Goal: Task Accomplishment & Management: Complete application form

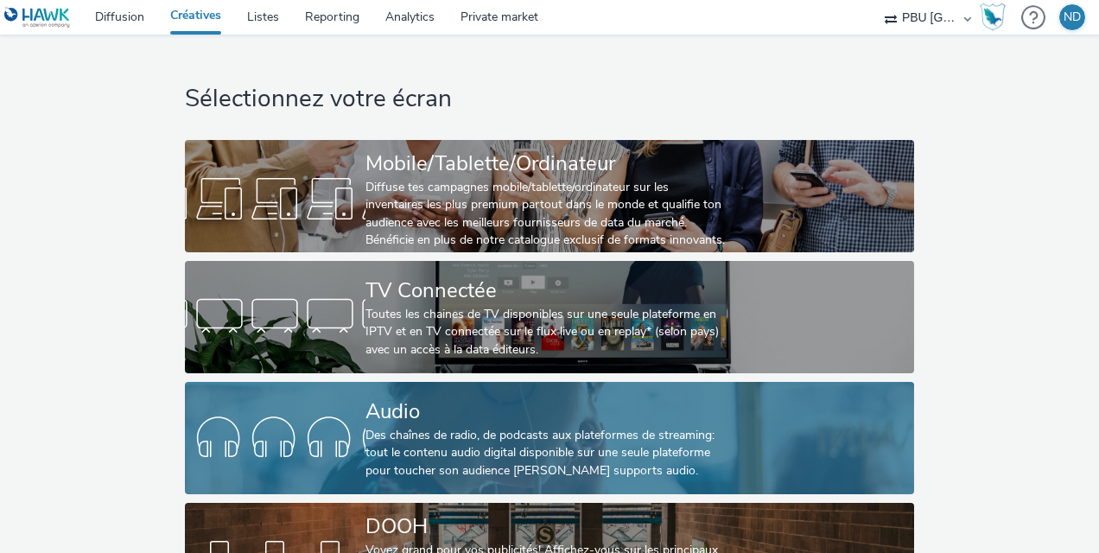
click at [445, 413] on div "Audio" at bounding box center [546, 412] width 361 height 30
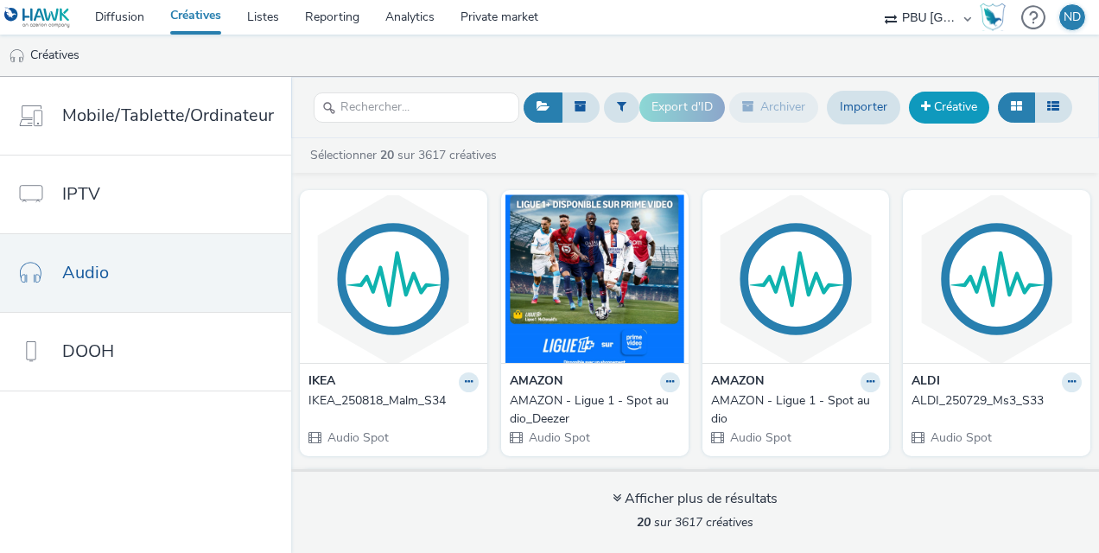
click at [946, 95] on link "Créative" at bounding box center [949, 107] width 80 height 31
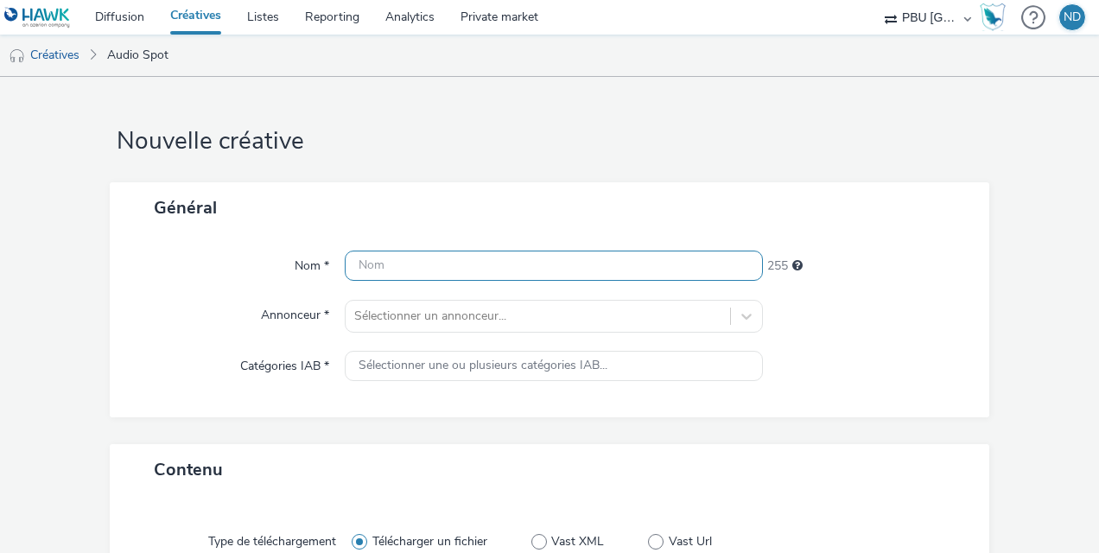
click at [410, 266] on input "text" at bounding box center [554, 266] width 418 height 30
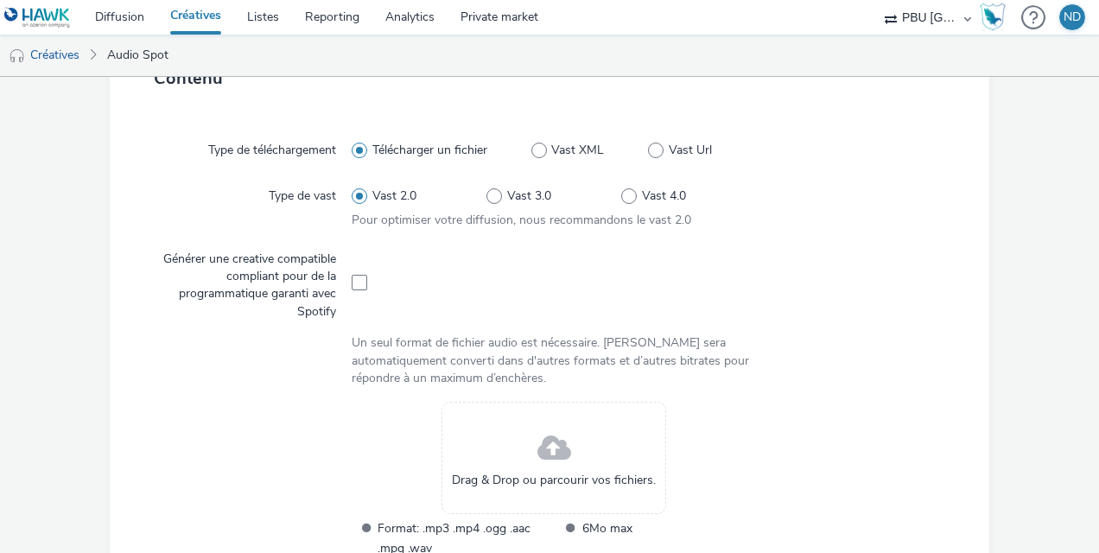
scroll to position [410, 0]
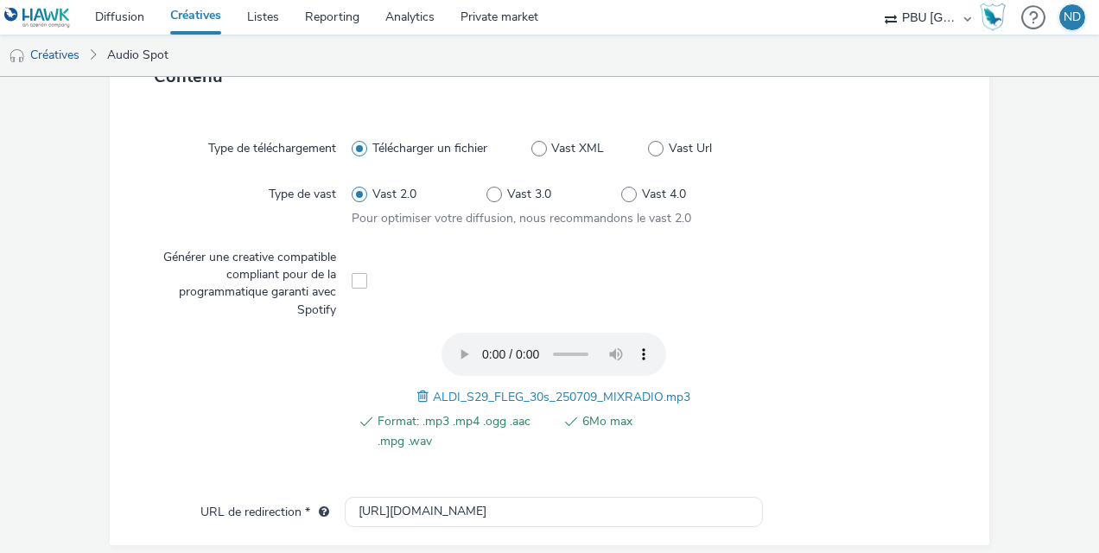
click at [873, 356] on div at bounding box center [857, 401] width 202 height 136
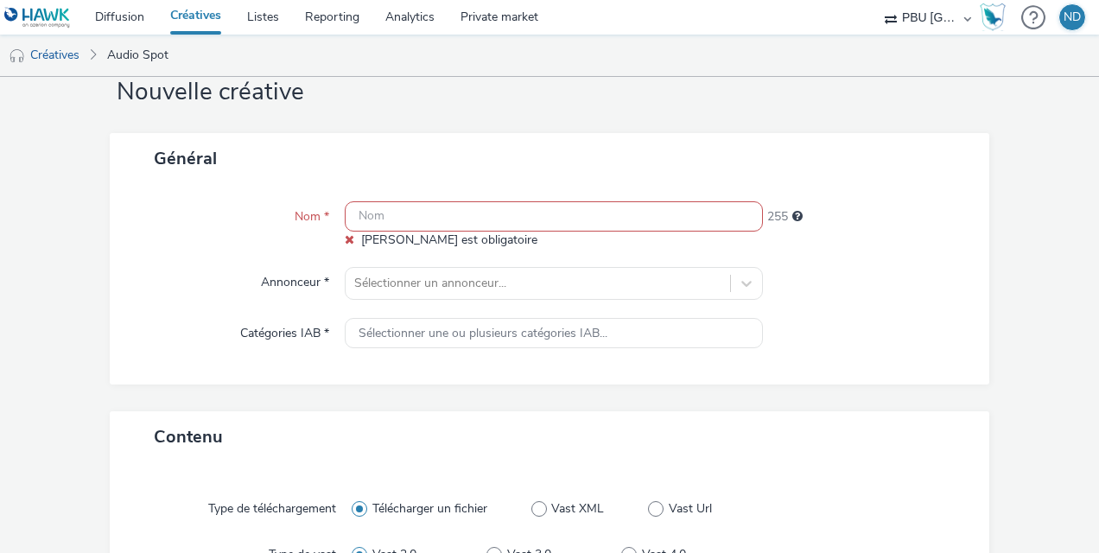
scroll to position [33, 0]
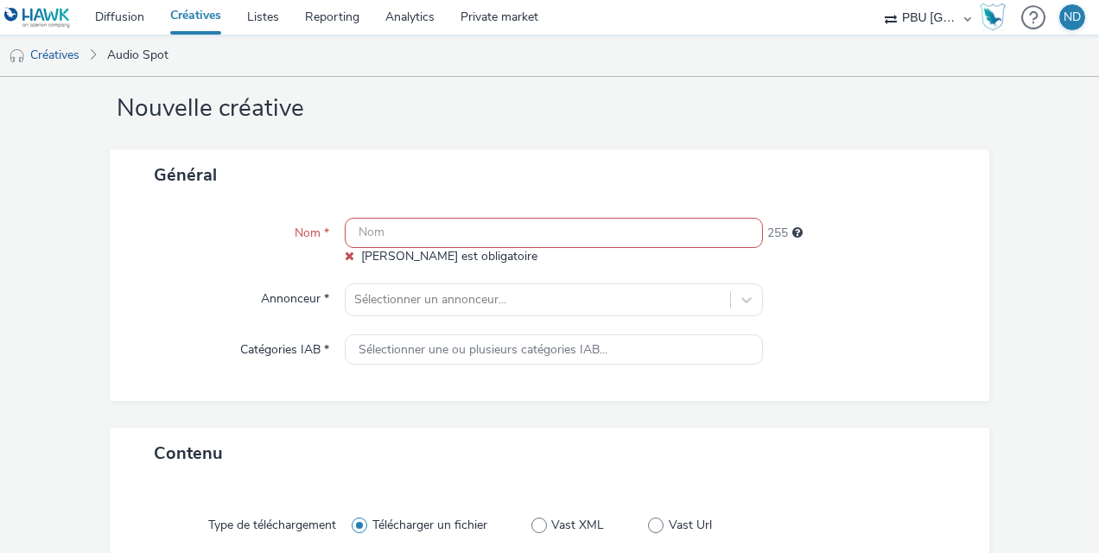
click at [589, 239] on input "text" at bounding box center [554, 233] width 418 height 30
click at [449, 235] on input "text" at bounding box center [554, 233] width 418 height 30
paste input "ALDI_250729_Fleg_S34"
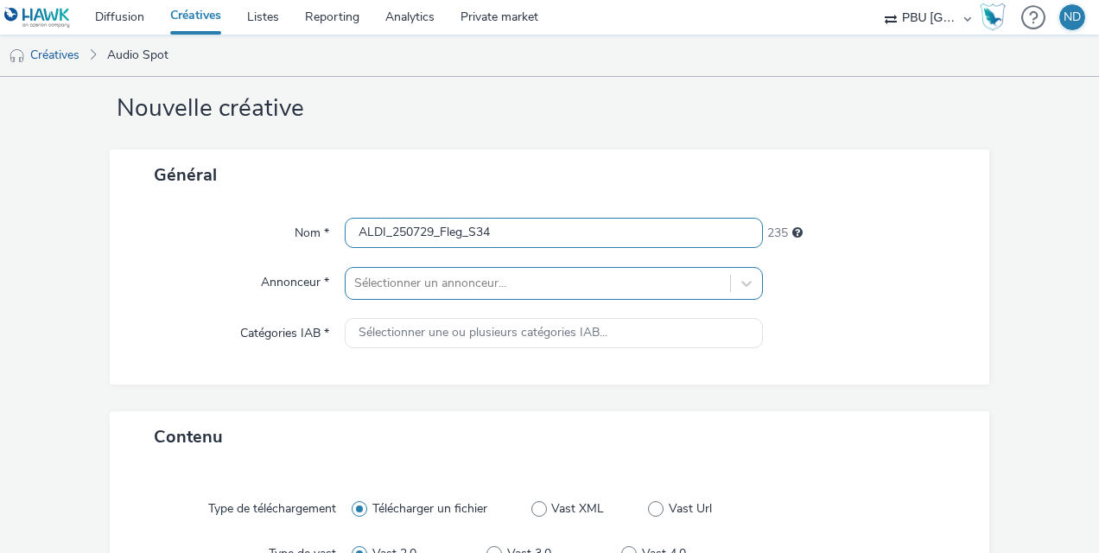
type input "ALDI_250729_Fleg_S34"
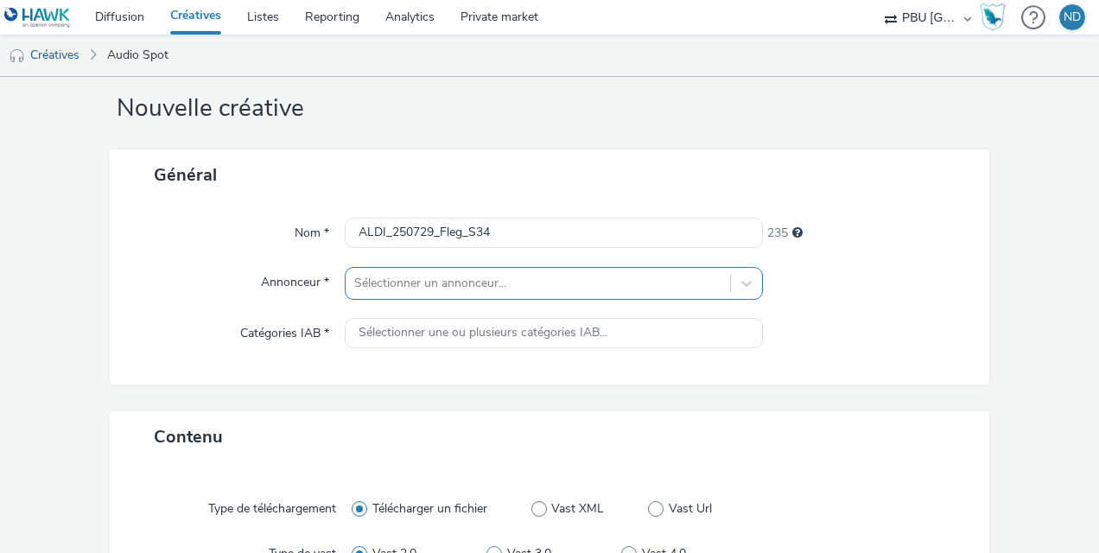
click at [458, 271] on div "Sélectionner un annonceur..." at bounding box center [554, 283] width 418 height 33
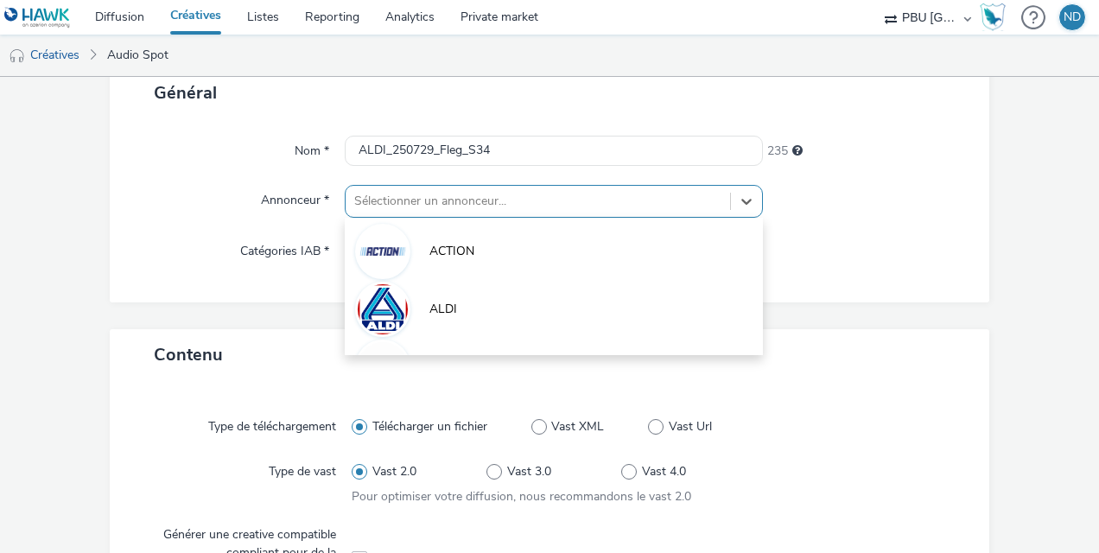
scroll to position [123, 0]
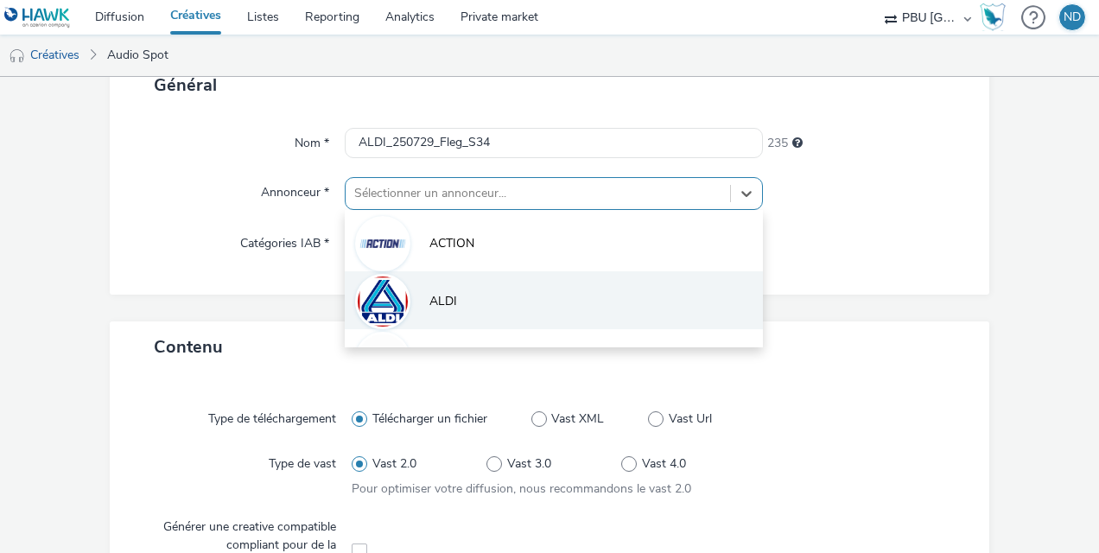
click at [455, 287] on li "ALDI" at bounding box center [554, 300] width 418 height 58
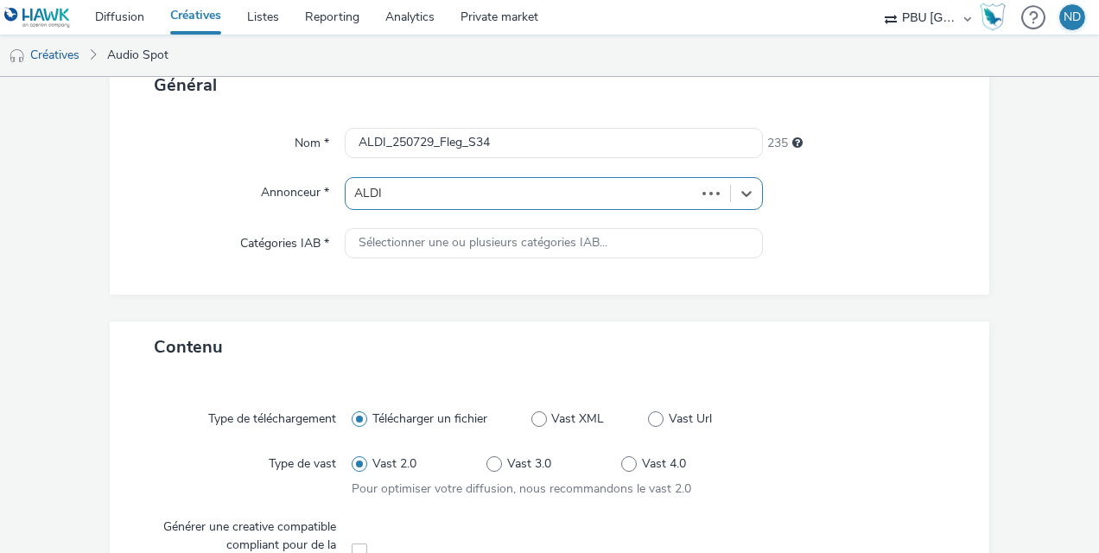
type input "[URL][DOMAIN_NAME]"
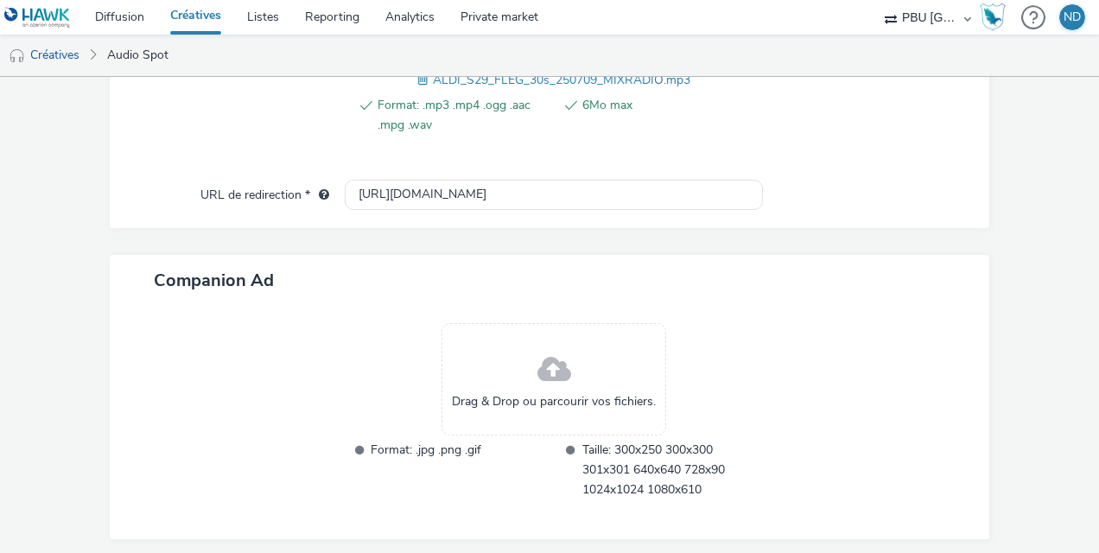
scroll to position [775, 0]
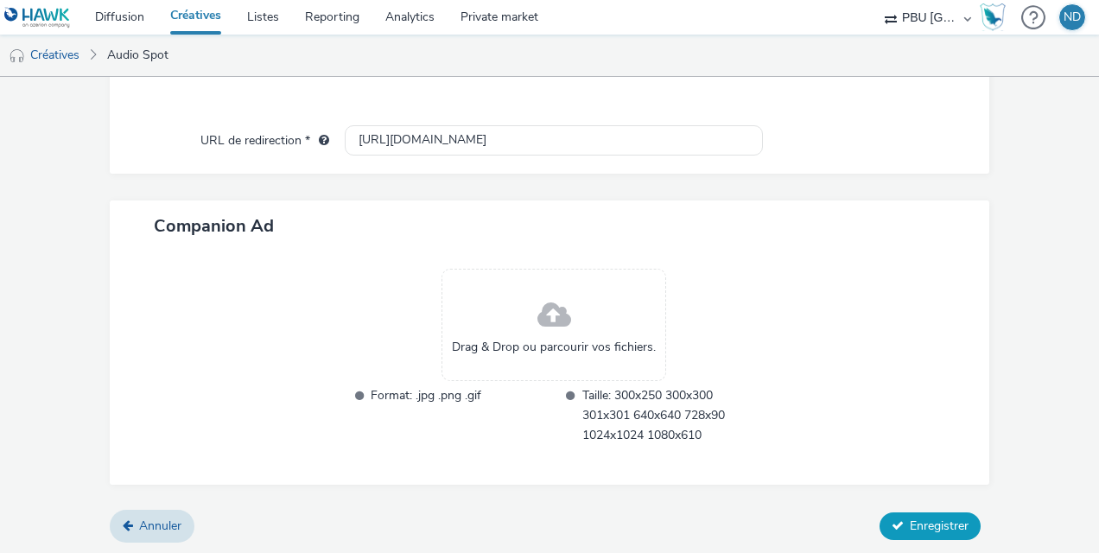
click at [950, 526] on span "Enregistrer" at bounding box center [939, 526] width 59 height 16
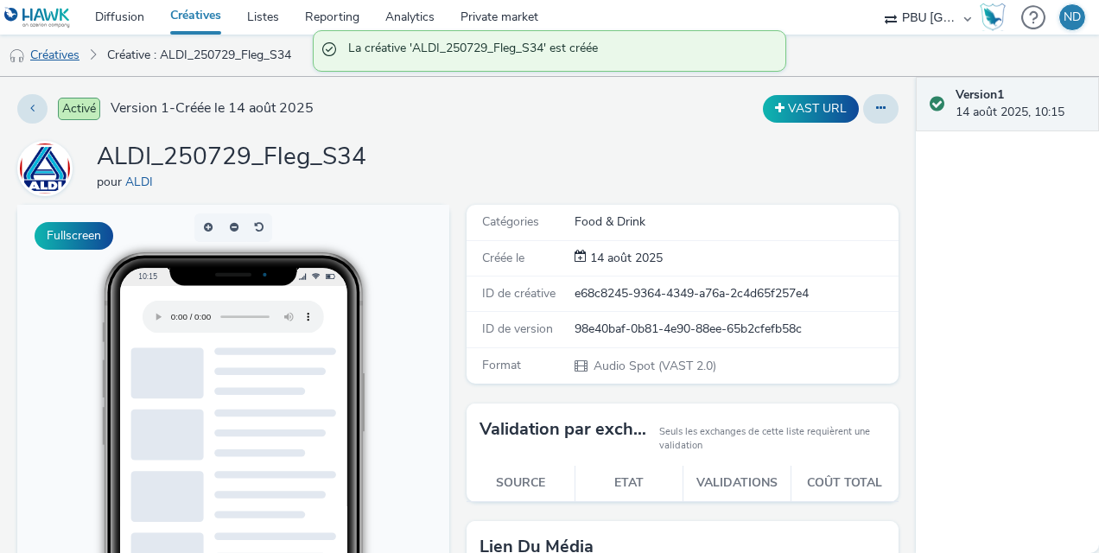
click at [67, 57] on link "Créatives" at bounding box center [44, 55] width 88 height 41
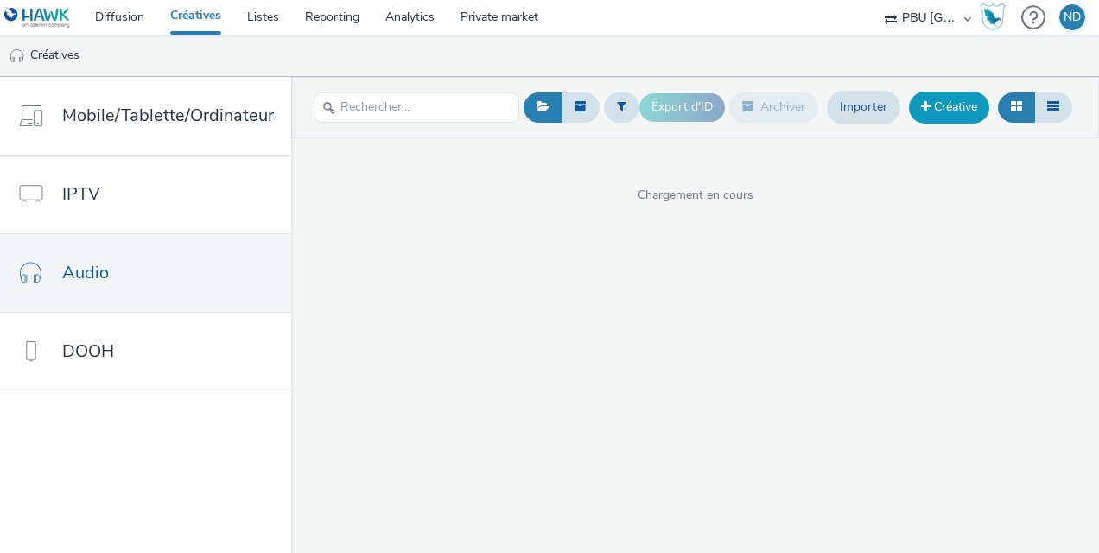
click at [946, 104] on link "Créative" at bounding box center [949, 107] width 80 height 31
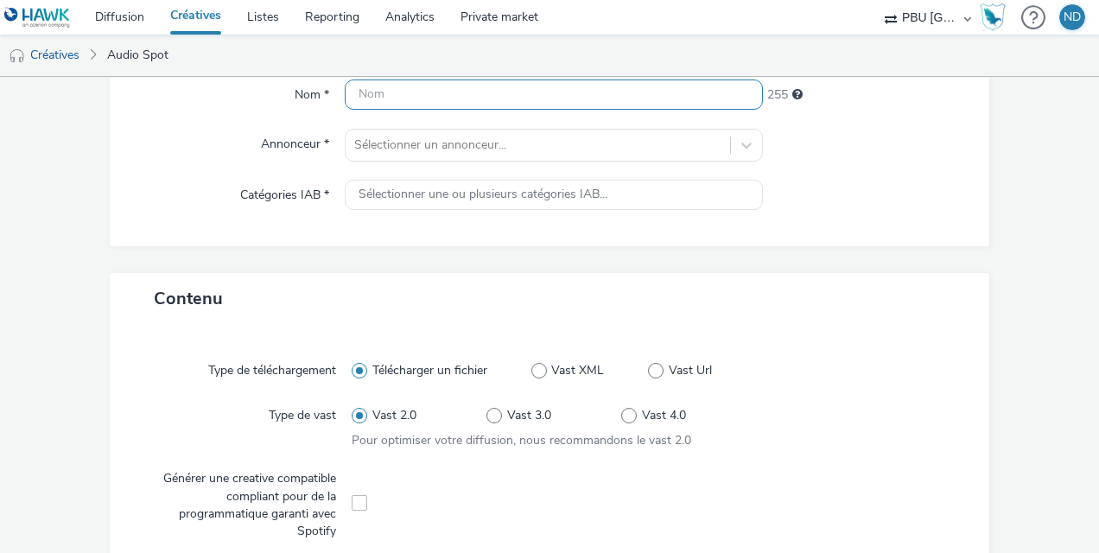
scroll to position [75, 0]
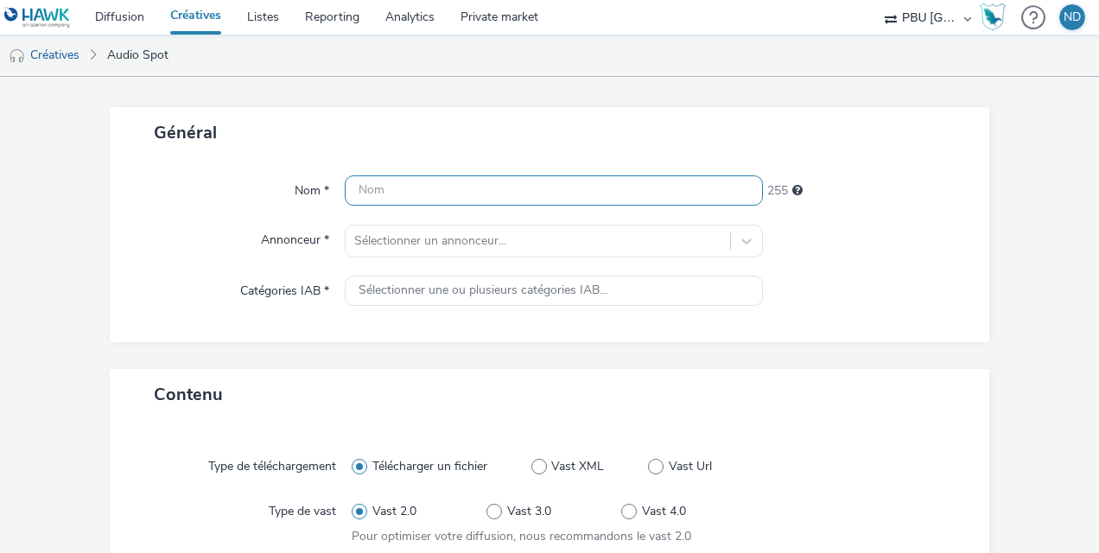
click at [480, 197] on input "text" at bounding box center [554, 190] width 418 height 30
paste input "ALDI_250729_Bpwe_S34"
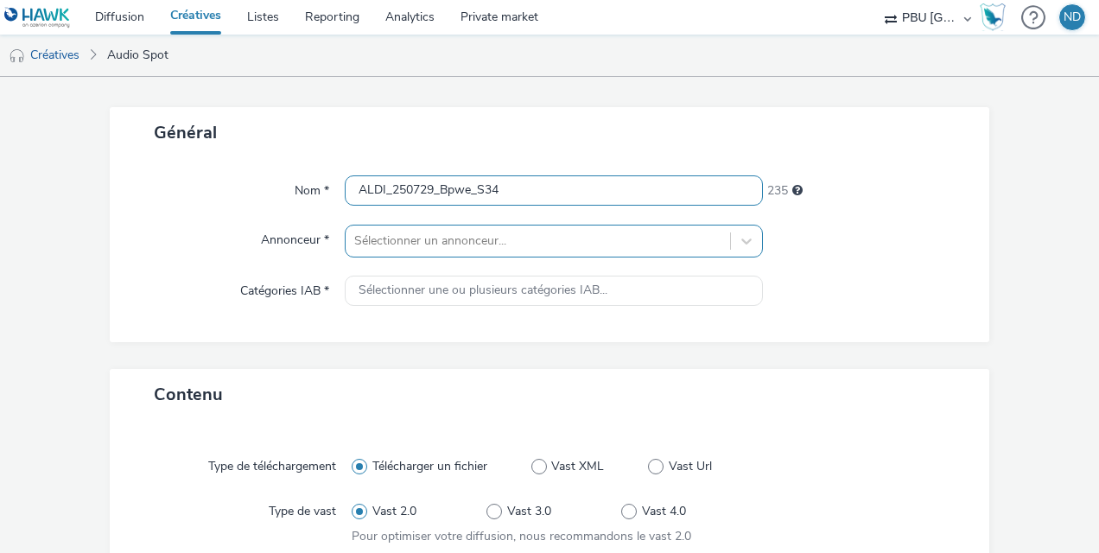
type input "ALDI_250729_Bpwe_S34"
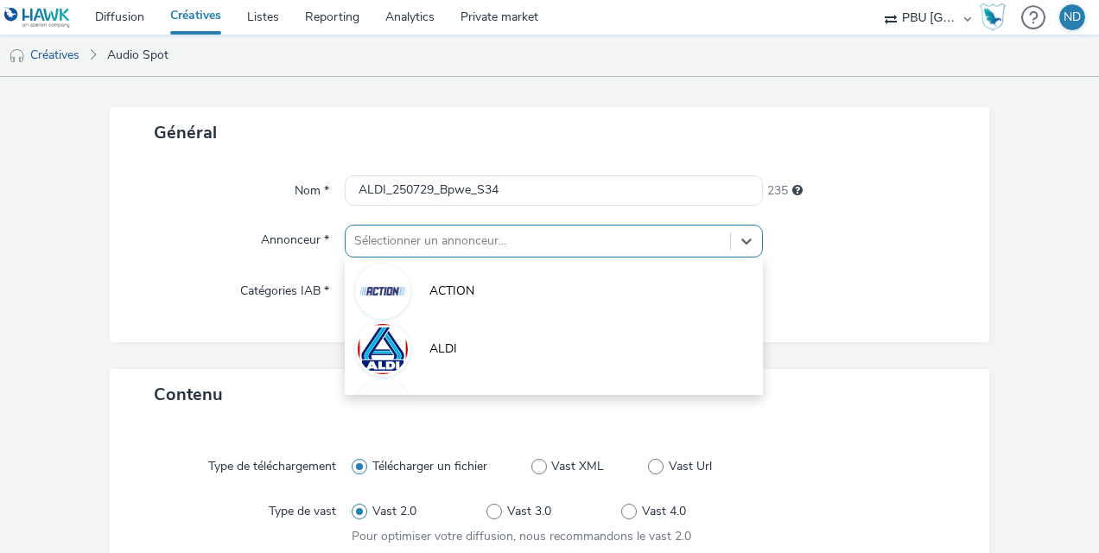
click at [494, 240] on div "option ACTION focused, 1 of 10. 10 results available. Use Up and Down to choose…" at bounding box center [554, 241] width 418 height 33
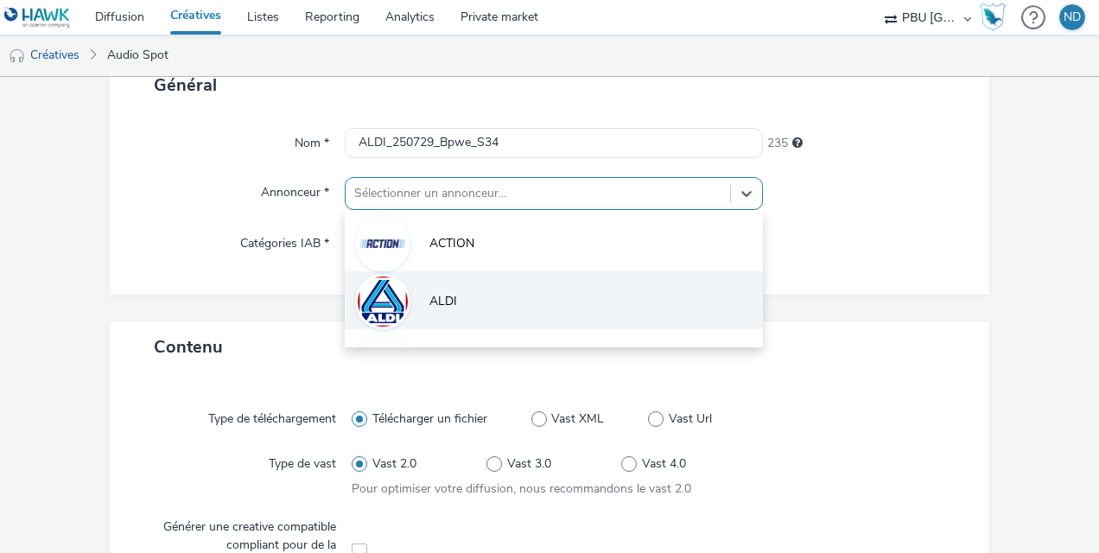
click at [477, 294] on li "ALDI" at bounding box center [554, 300] width 418 height 58
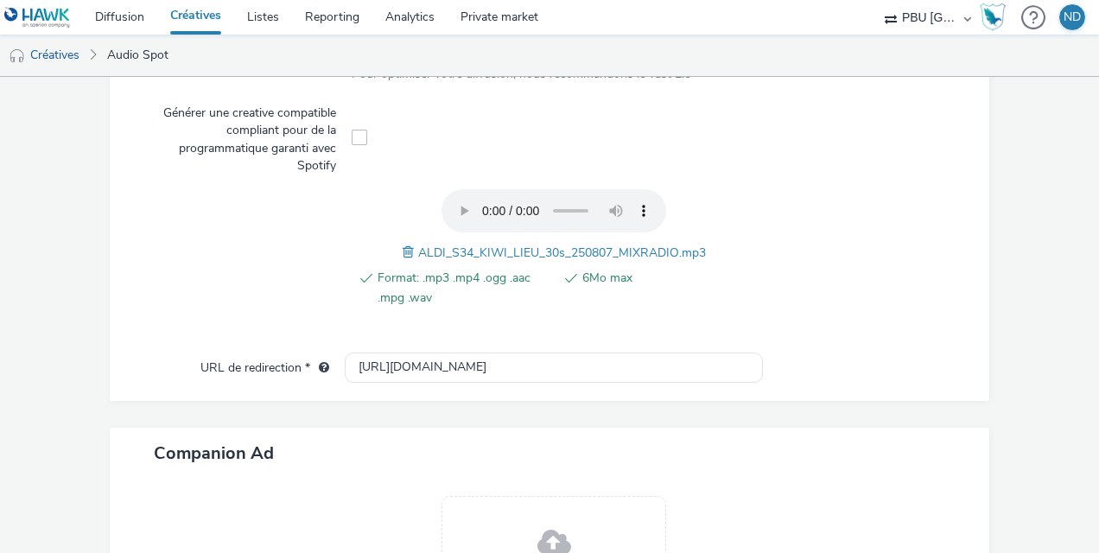
scroll to position [775, 0]
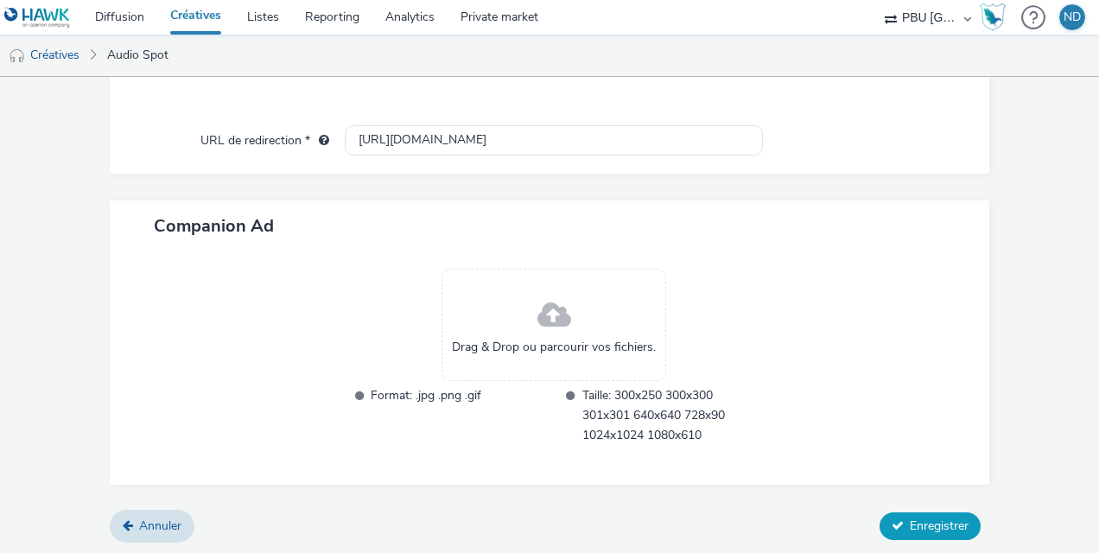
click at [947, 531] on span "Enregistrer" at bounding box center [939, 526] width 59 height 16
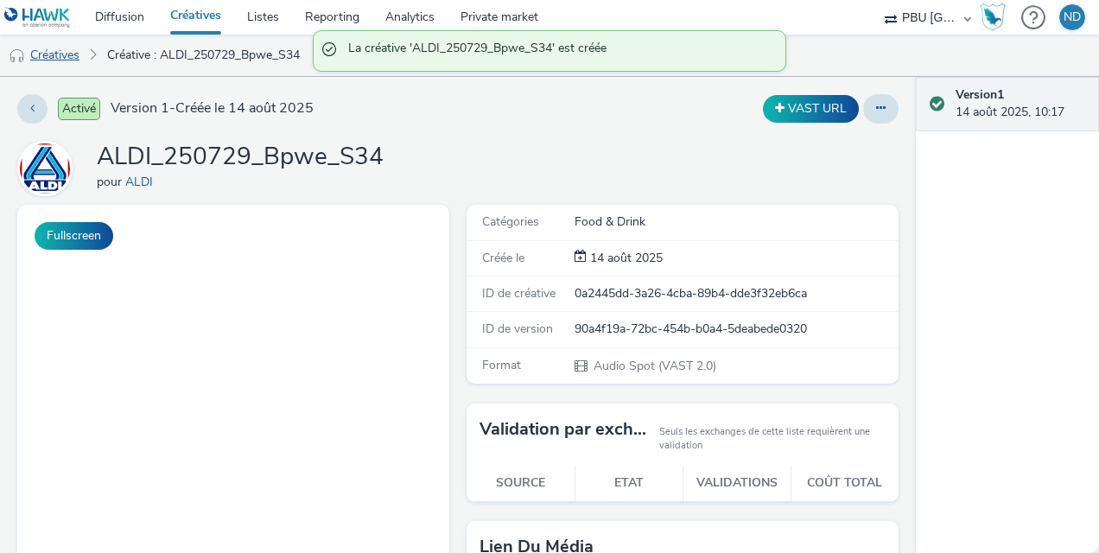
click at [69, 53] on link "Créatives" at bounding box center [44, 55] width 88 height 41
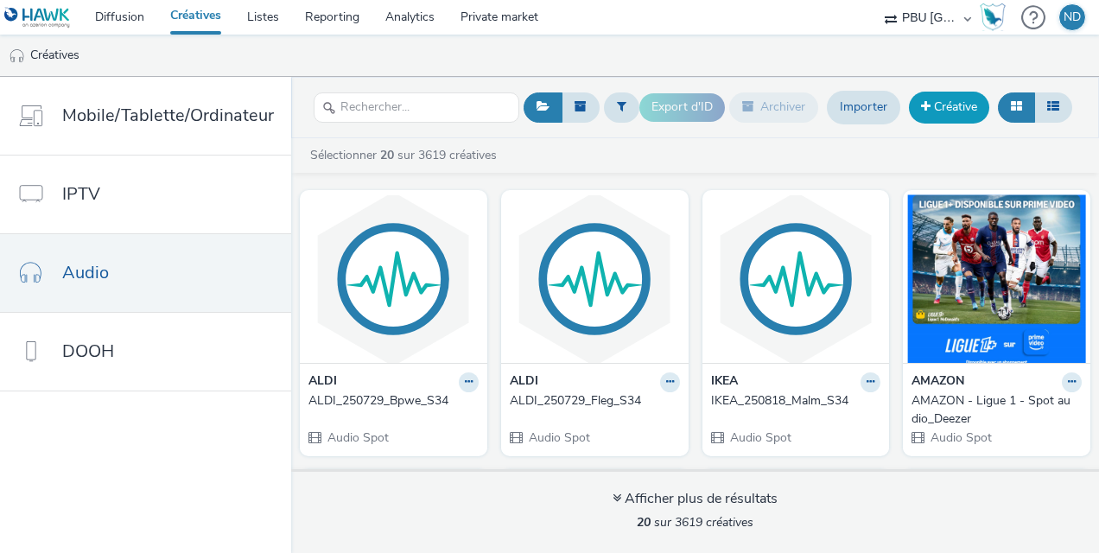
click at [954, 106] on link "Créative" at bounding box center [949, 107] width 80 height 31
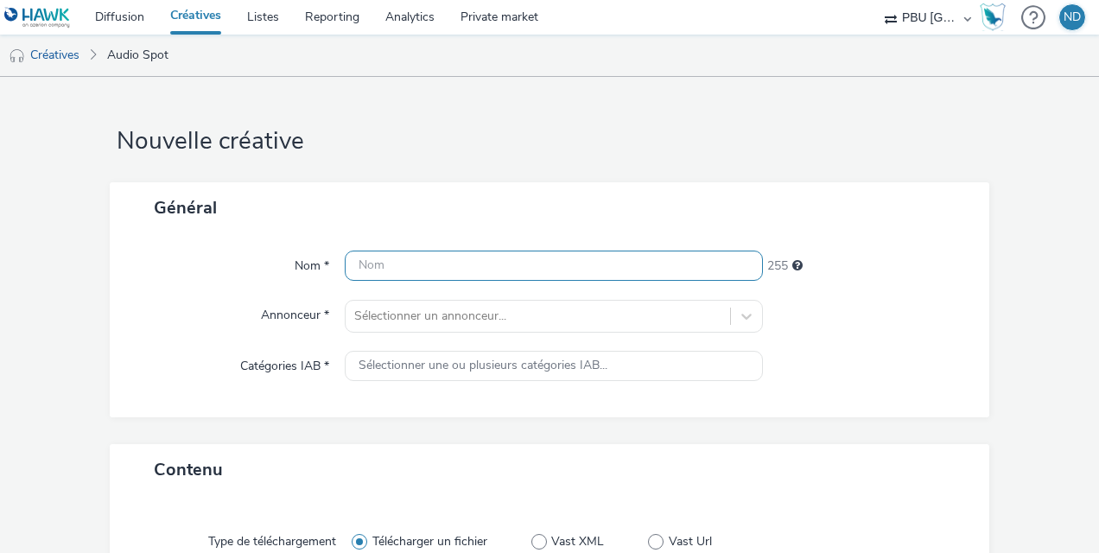
click at [425, 270] on input "text" at bounding box center [554, 266] width 418 height 30
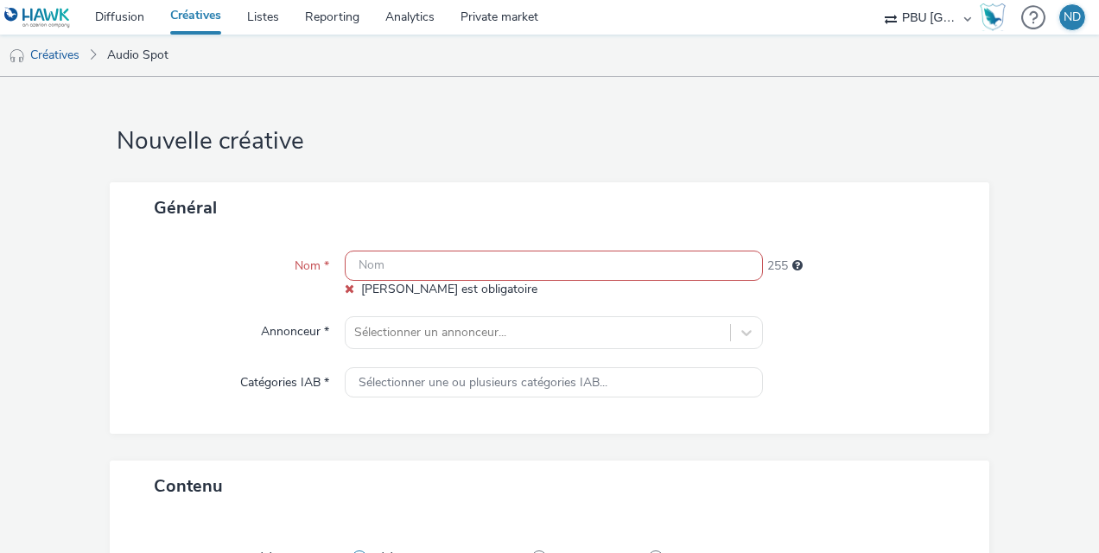
click at [399, 258] on input "text" at bounding box center [554, 266] width 418 height 30
paste input "ALDI_250729_Tomate_S34"
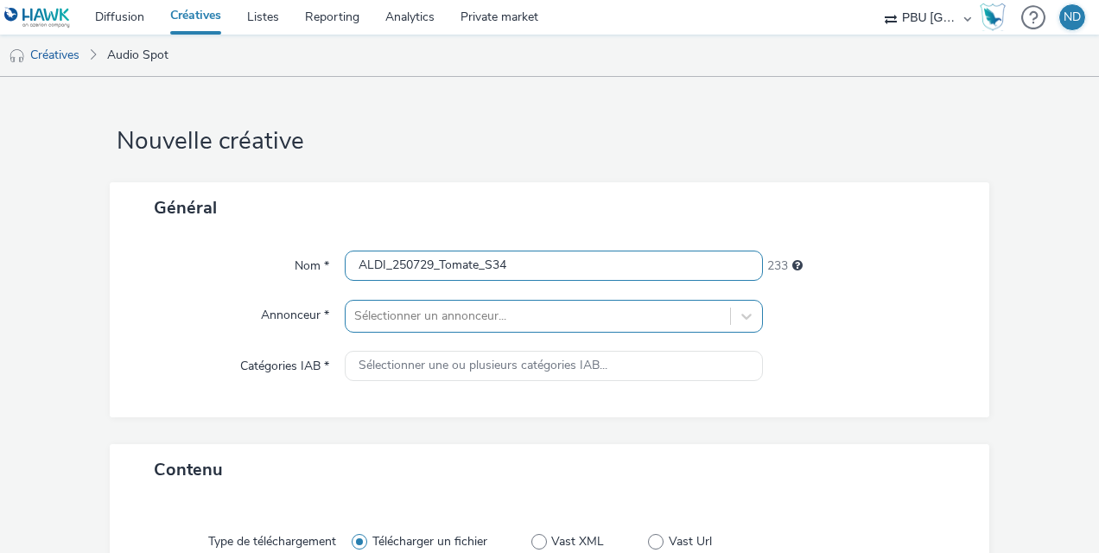
type input "ALDI_250729_Tomate_S34"
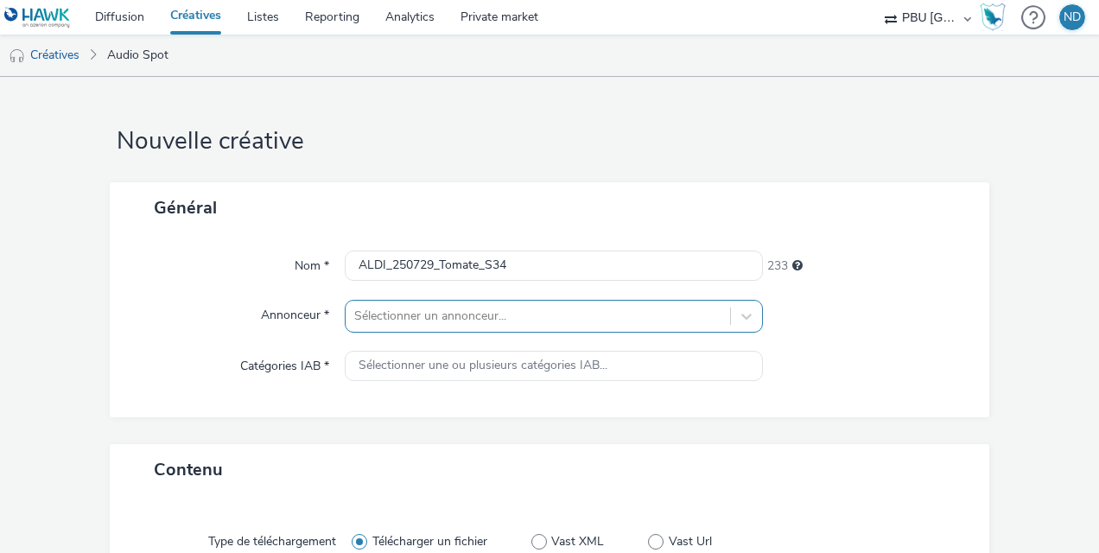
click at [434, 322] on div "Sélectionner un annonceur..." at bounding box center [554, 316] width 418 height 33
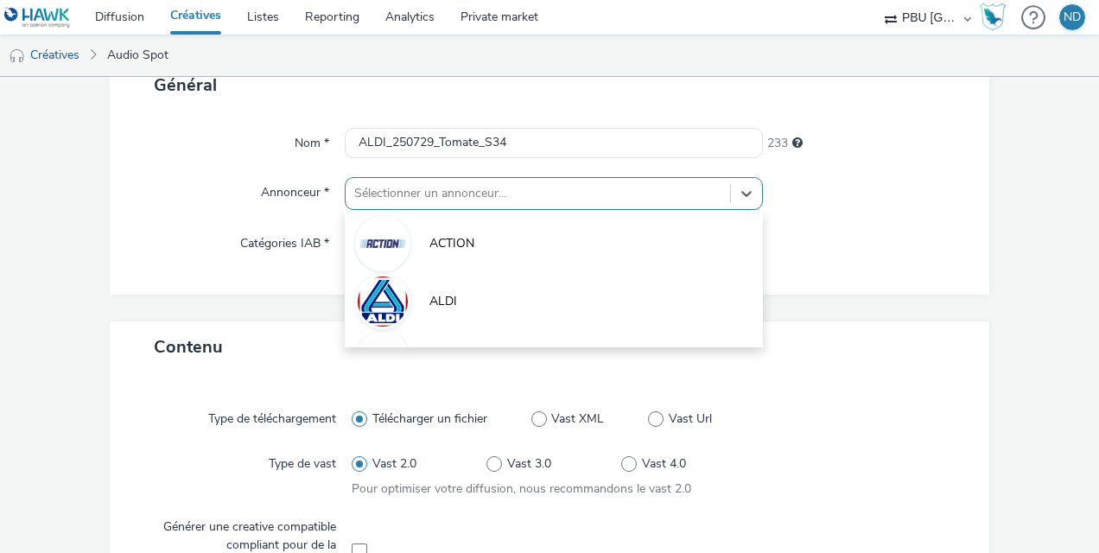
scroll to position [123, 0]
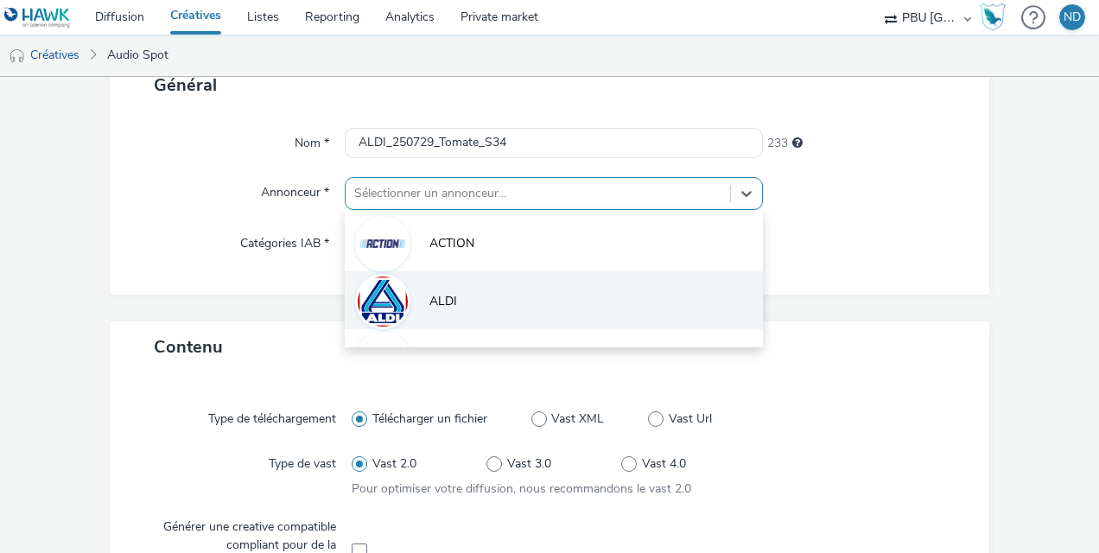
click at [474, 302] on li "ALDI" at bounding box center [554, 300] width 418 height 58
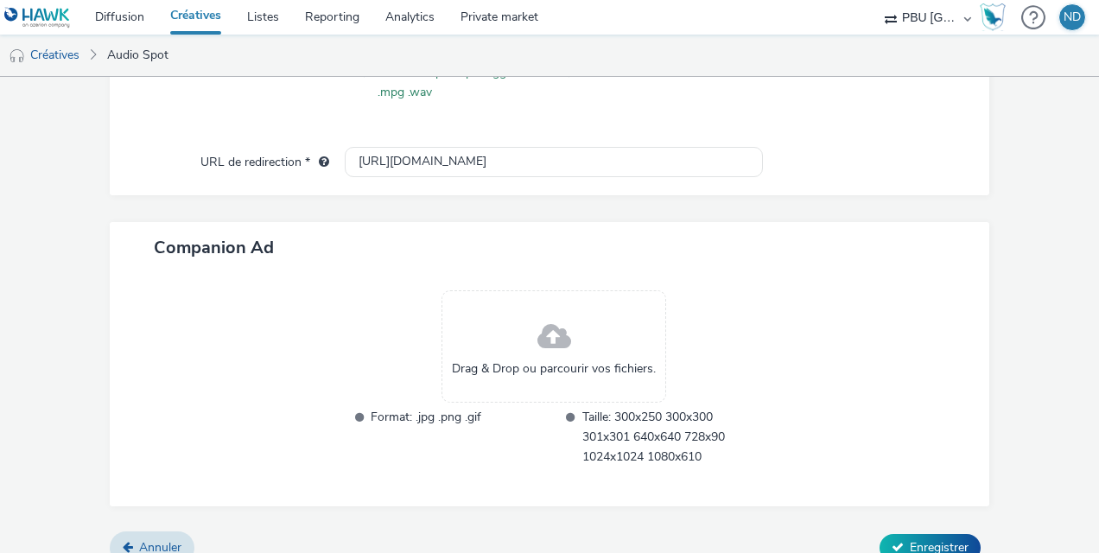
scroll to position [775, 0]
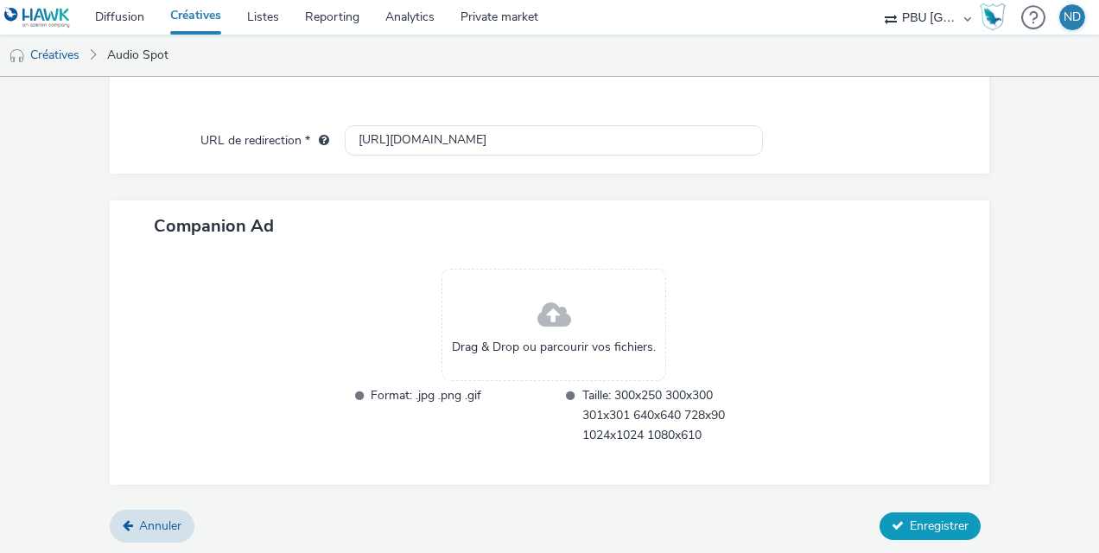
click at [924, 518] on span "Enregistrer" at bounding box center [939, 526] width 59 height 16
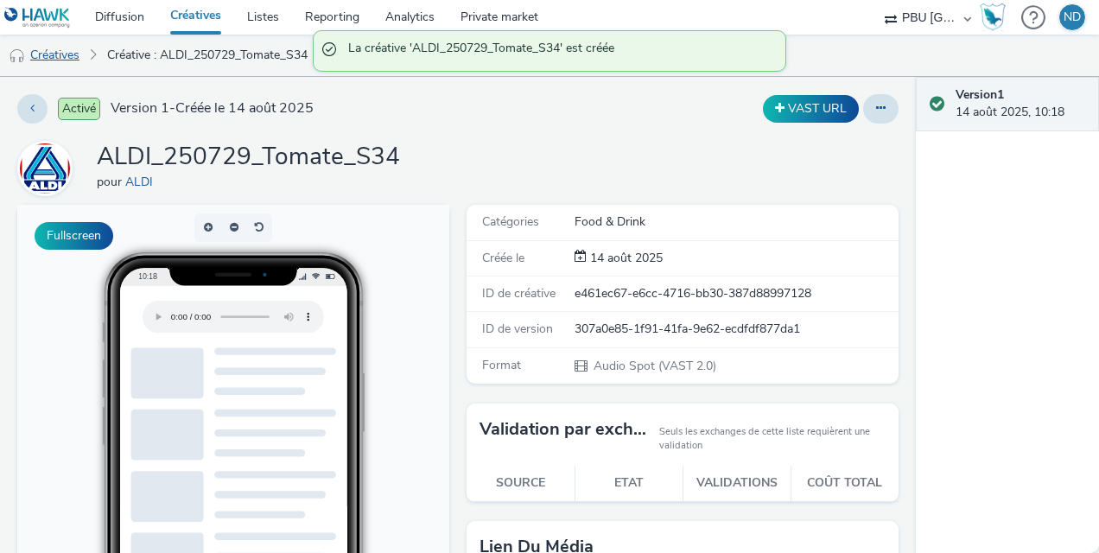
click at [57, 60] on link "Créatives" at bounding box center [44, 55] width 88 height 41
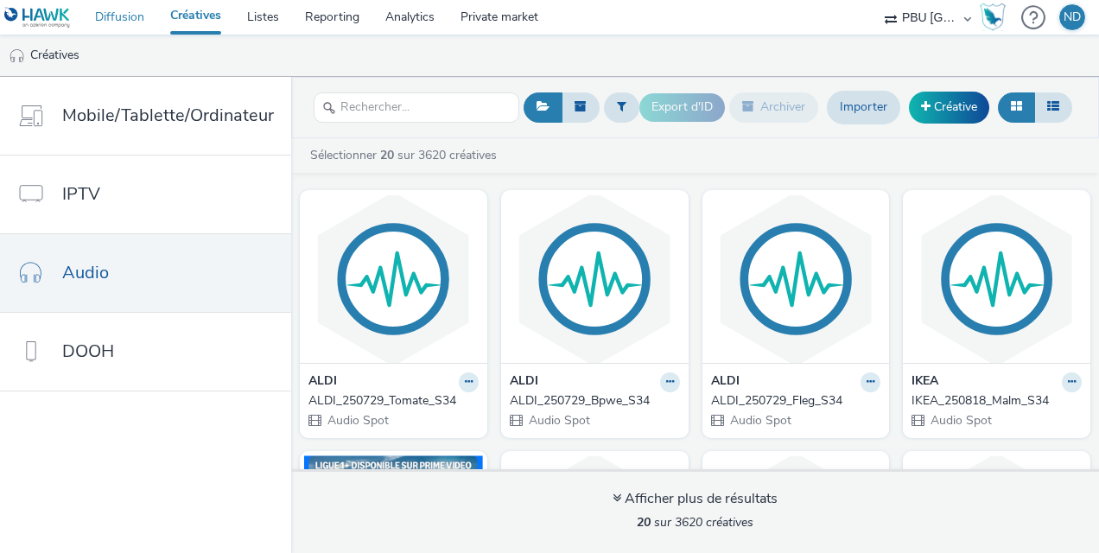
click at [130, 19] on link "Diffusion" at bounding box center [119, 17] width 75 height 35
